Goal: Task Accomplishment & Management: Manage account settings

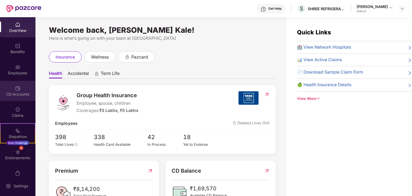
click at [13, 92] on div "CD Accounts" at bounding box center [17, 94] width 35 height 5
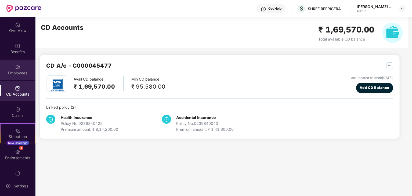
click at [14, 73] on div "Employees" at bounding box center [17, 72] width 35 height 5
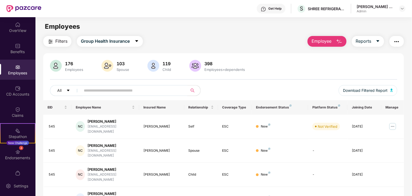
click at [119, 88] on input "text" at bounding box center [132, 90] width 96 height 8
click at [20, 108] on div "Claims" at bounding box center [17, 112] width 35 height 20
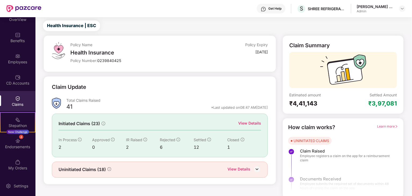
scroll to position [14, 0]
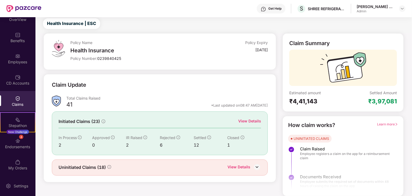
click at [256, 161] on div "Uninitiated Claims (18) View Details" at bounding box center [160, 168] width 216 height 16
click at [244, 165] on div "View Details" at bounding box center [238, 167] width 23 height 7
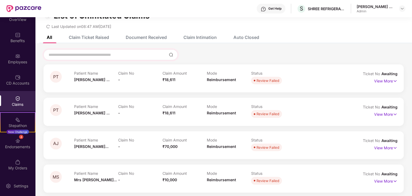
click at [70, 56] on div at bounding box center [111, 54] width 134 height 11
click at [70, 56] on input at bounding box center [107, 55] width 119 height 6
type input "*"
